Goal: Communication & Community: Participate in discussion

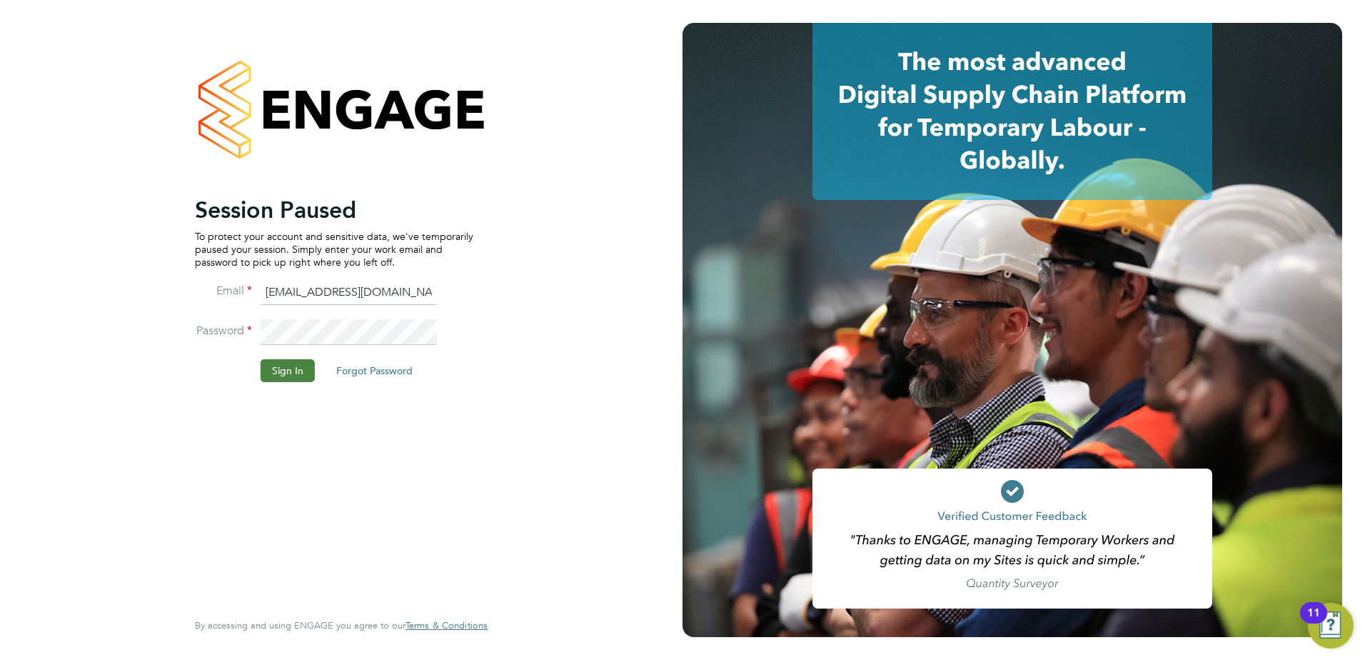
click at [290, 379] on button "Sign In" at bounding box center [288, 370] width 54 height 23
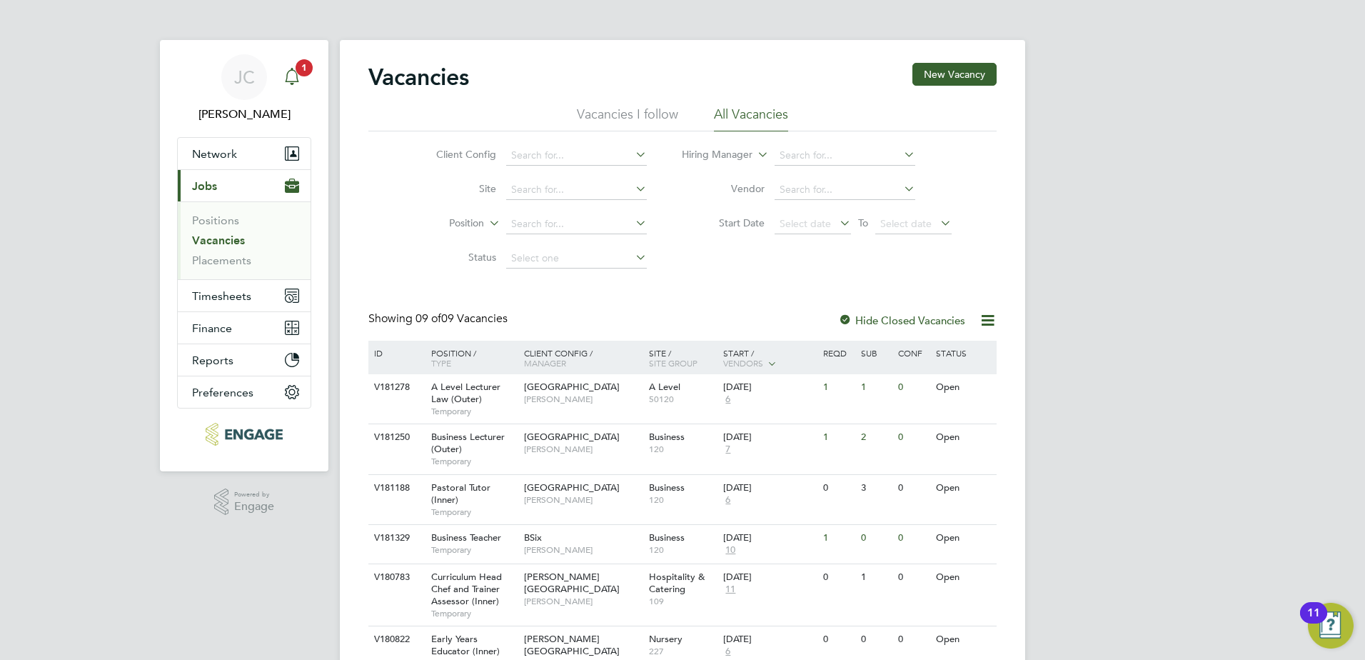
click at [296, 79] on icon "Main navigation" at bounding box center [292, 76] width 17 height 17
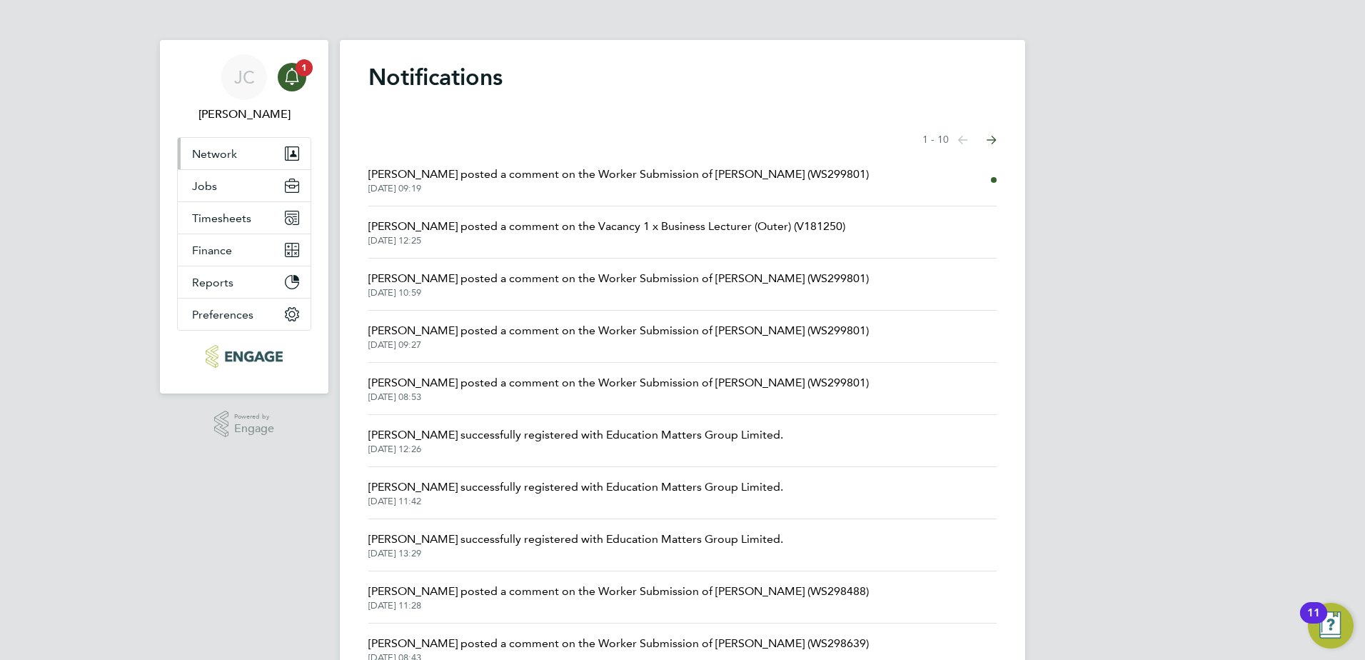
click at [213, 152] on span "Network" at bounding box center [214, 154] width 45 height 14
click at [287, 69] on icon "Main navigation" at bounding box center [292, 76] width 17 height 17
click at [536, 173] on span "[PERSON_NAME] posted a comment on the Worker Submission of [PERSON_NAME] (WS299…" at bounding box center [619, 174] width 501 height 17
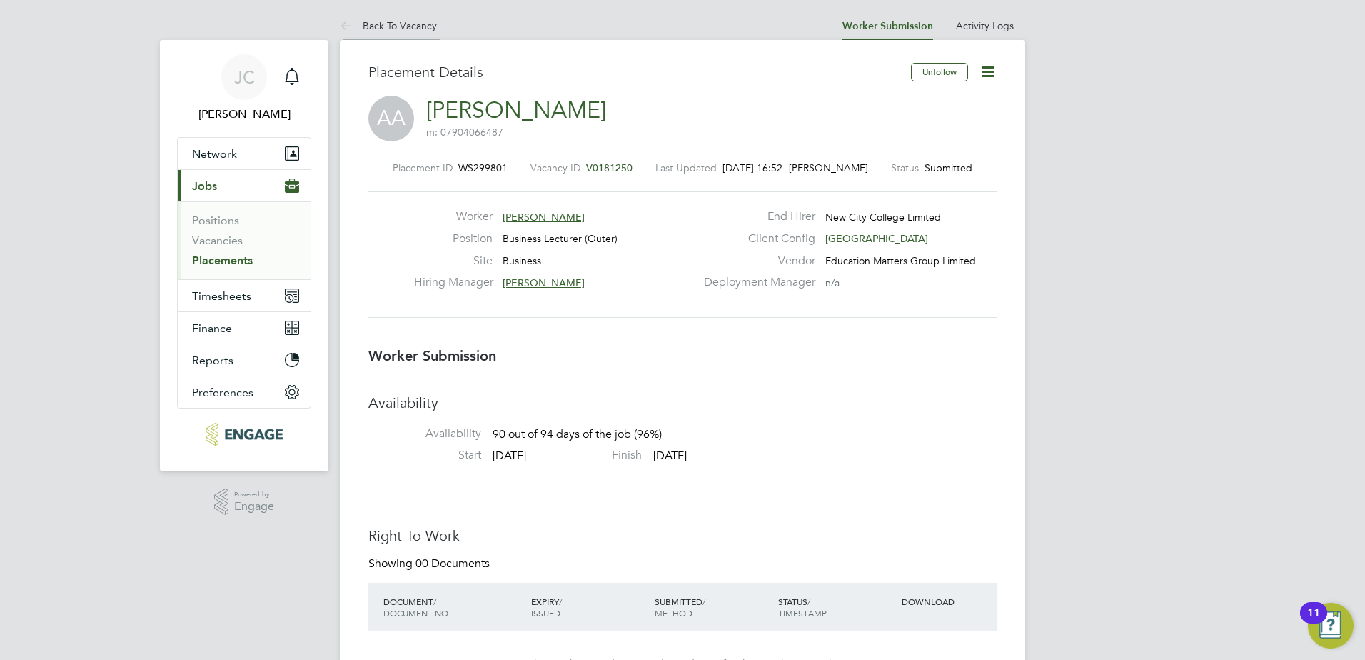
click at [343, 22] on icon at bounding box center [349, 27] width 18 height 18
